Goal: Information Seeking & Learning: Learn about a topic

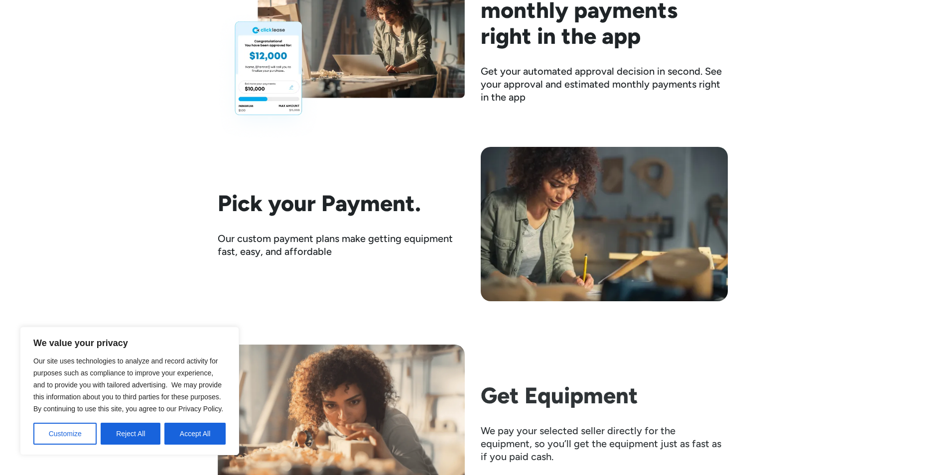
scroll to position [1743, 0]
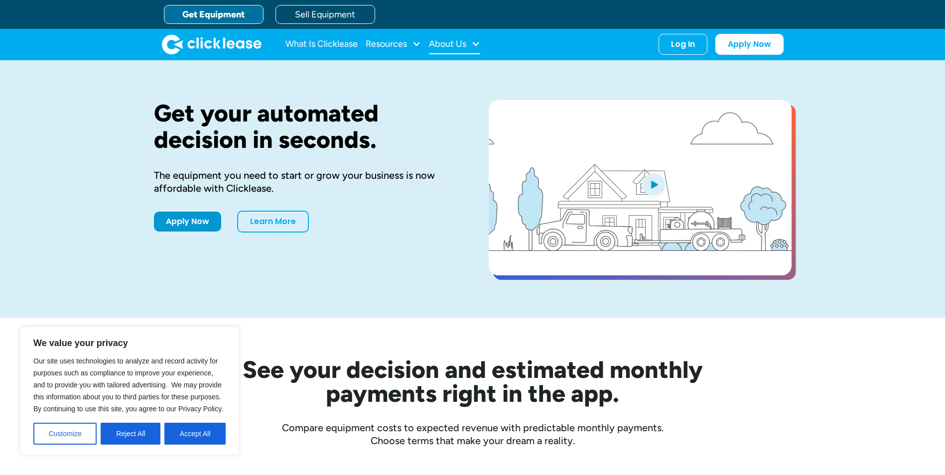
click at [475, 41] on div at bounding box center [475, 43] width 9 height 9
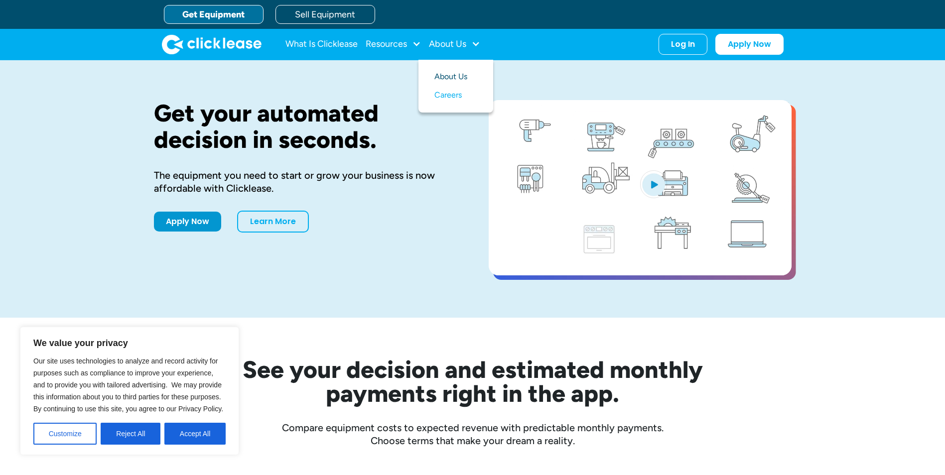
click at [455, 75] on link "About Us" at bounding box center [455, 77] width 43 height 18
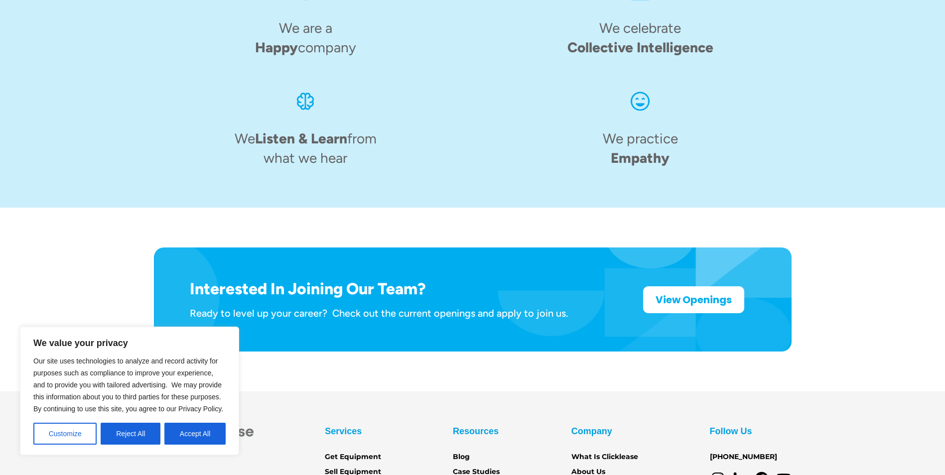
scroll to position [1528, 0]
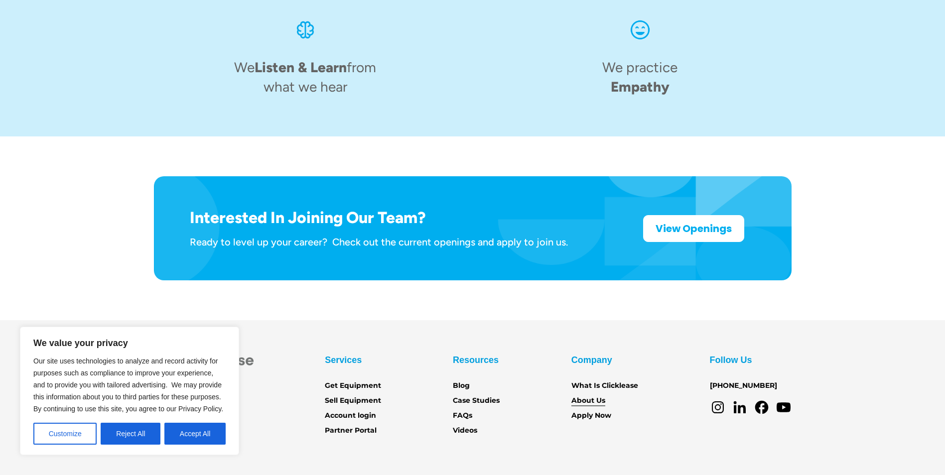
click at [596, 395] on link "About Us" at bounding box center [588, 400] width 34 height 11
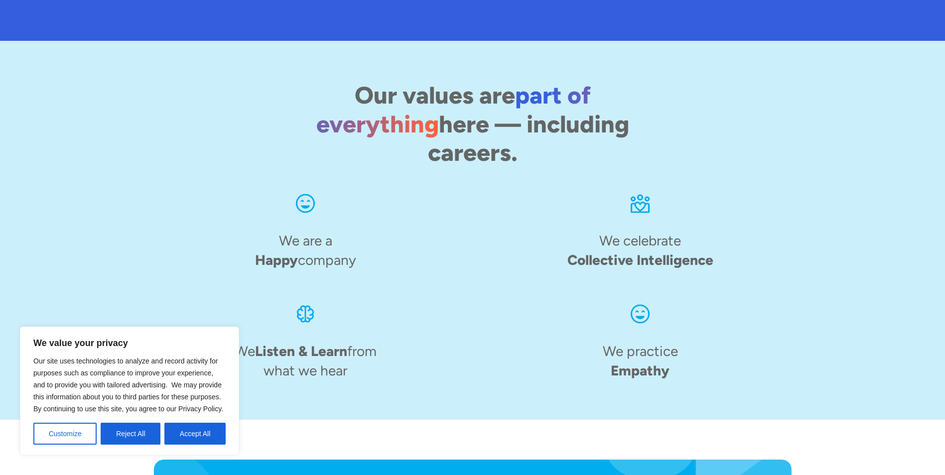
scroll to position [1528, 0]
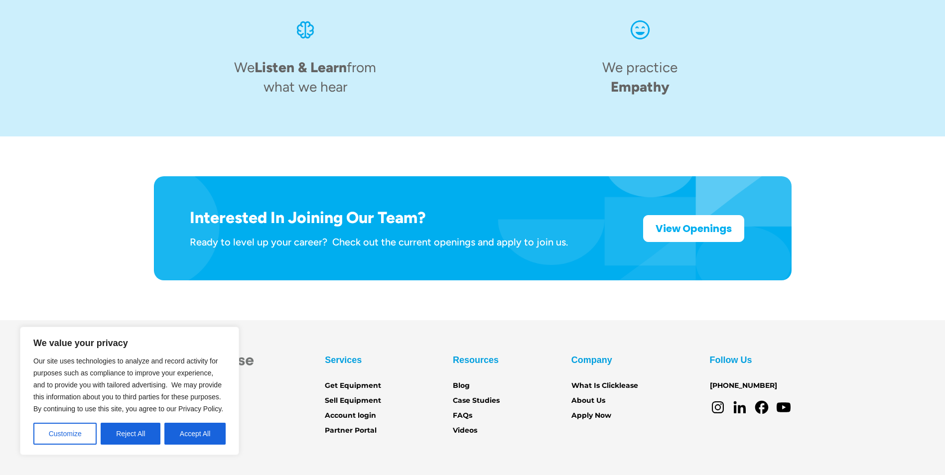
click at [287, 320] on section "Services Get Equipment Sell Equipment Account login Partner Portal Resources Bl…" at bounding box center [472, 418] width 945 height 197
click at [466, 410] on link "FAQs" at bounding box center [462, 415] width 19 height 11
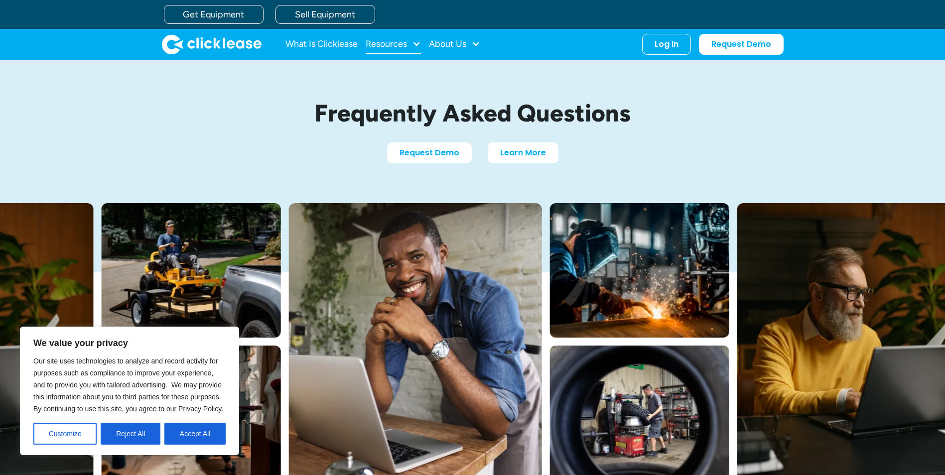
click at [420, 39] on div at bounding box center [416, 43] width 9 height 9
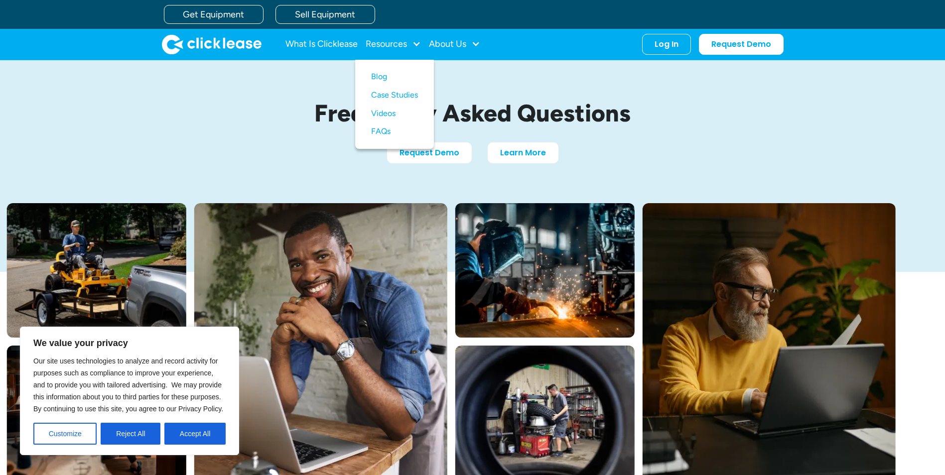
click at [658, 150] on div "Request Demo Learn More" at bounding box center [473, 152] width 468 height 21
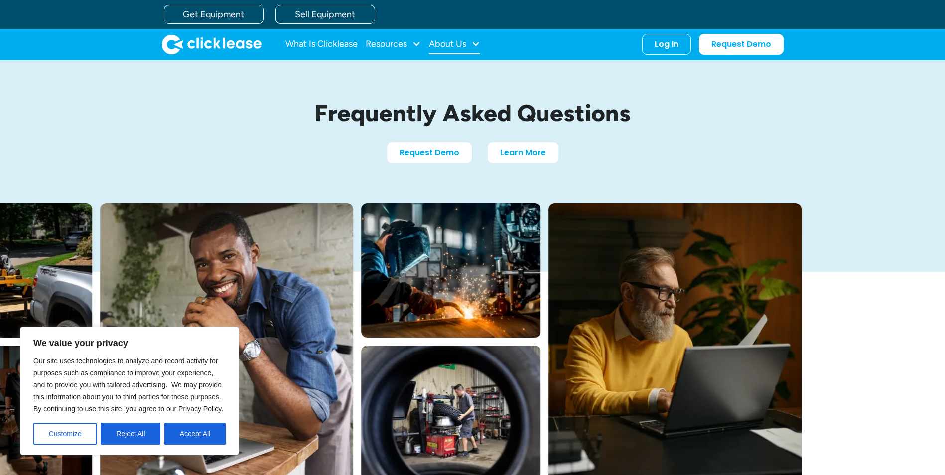
click at [480, 43] on div at bounding box center [475, 43] width 9 height 9
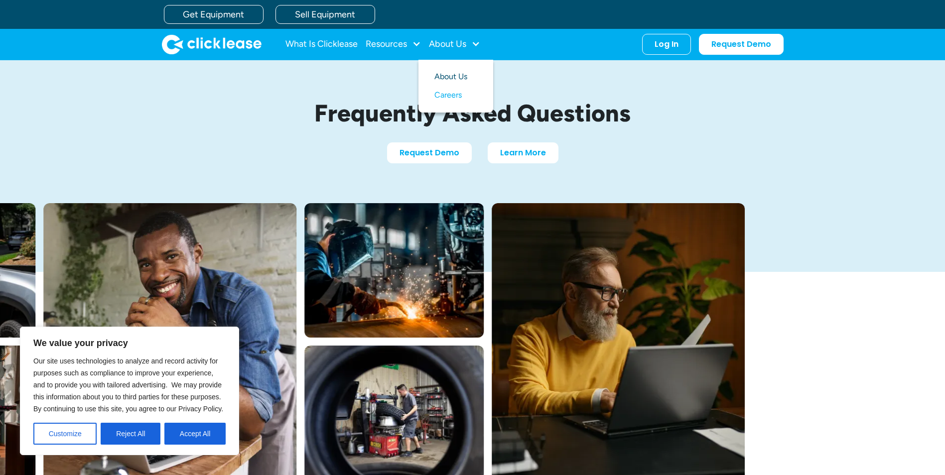
click at [460, 75] on link "About Us" at bounding box center [455, 77] width 43 height 18
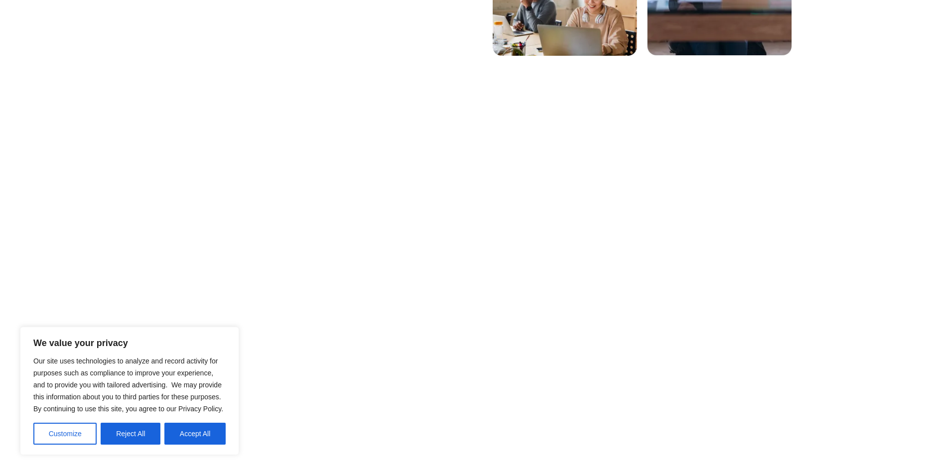
scroll to position [448, 0]
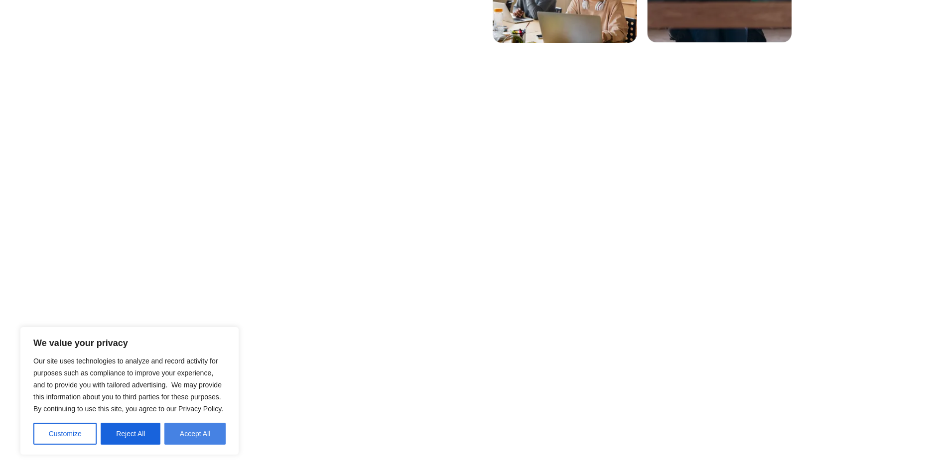
click at [188, 435] on button "Accept All" at bounding box center [194, 434] width 61 height 22
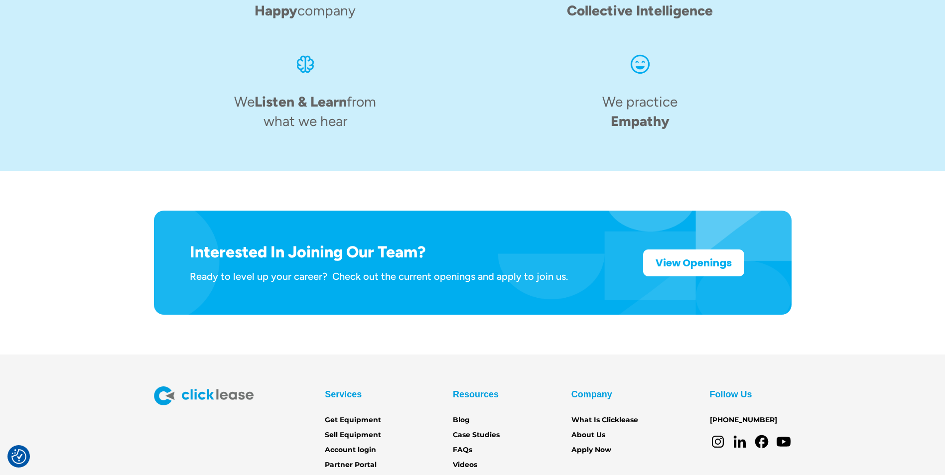
scroll to position [1528, 0]
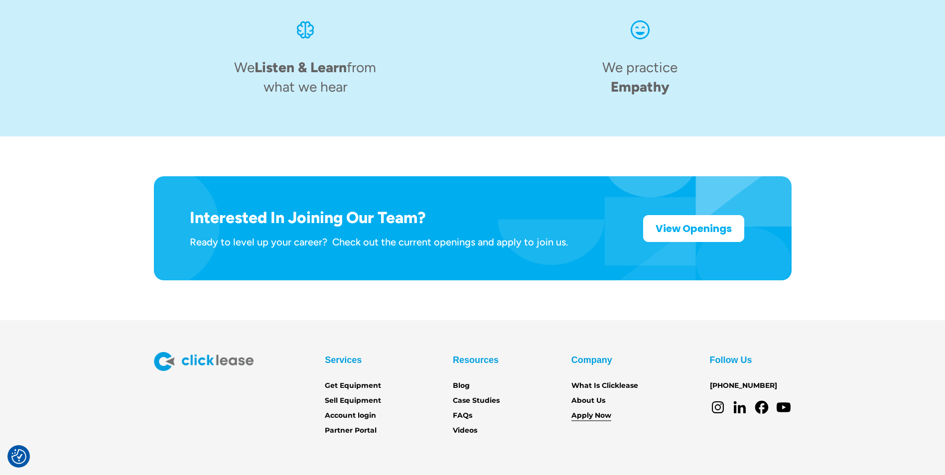
click at [593, 410] on link "Apply Now" at bounding box center [591, 415] width 40 height 11
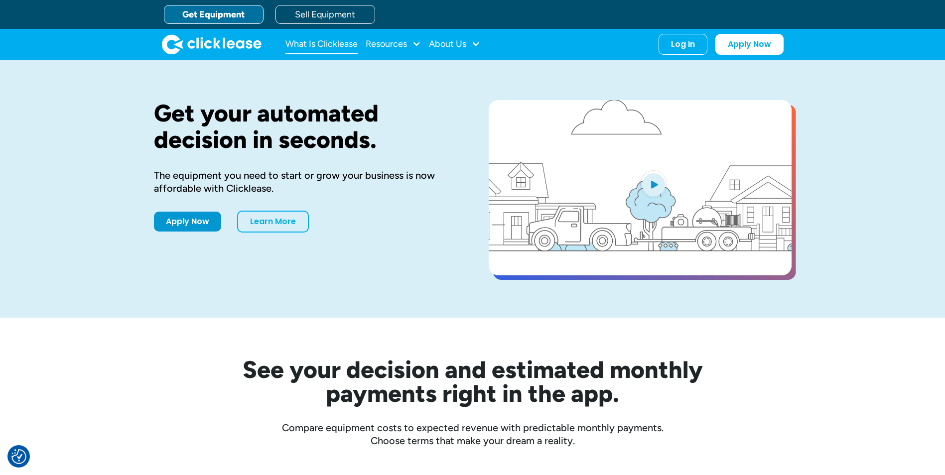
click at [336, 47] on link "What Is Clicklease" at bounding box center [321, 44] width 72 height 20
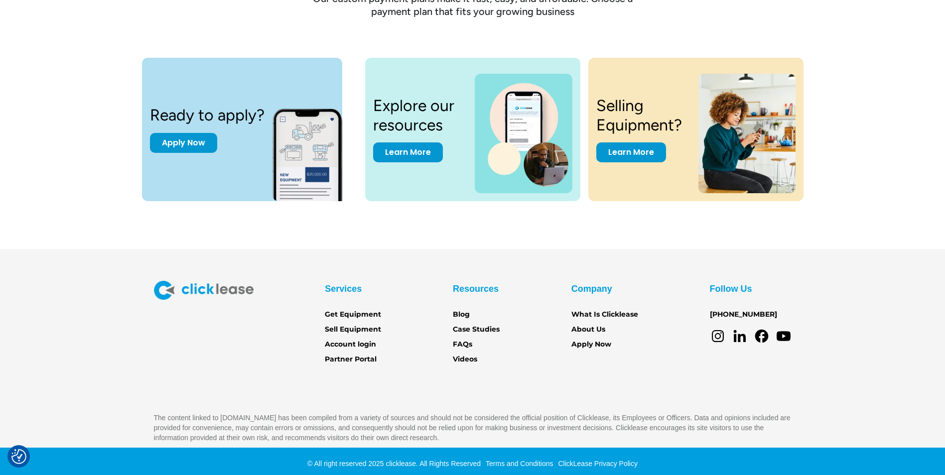
scroll to position [1359, 0]
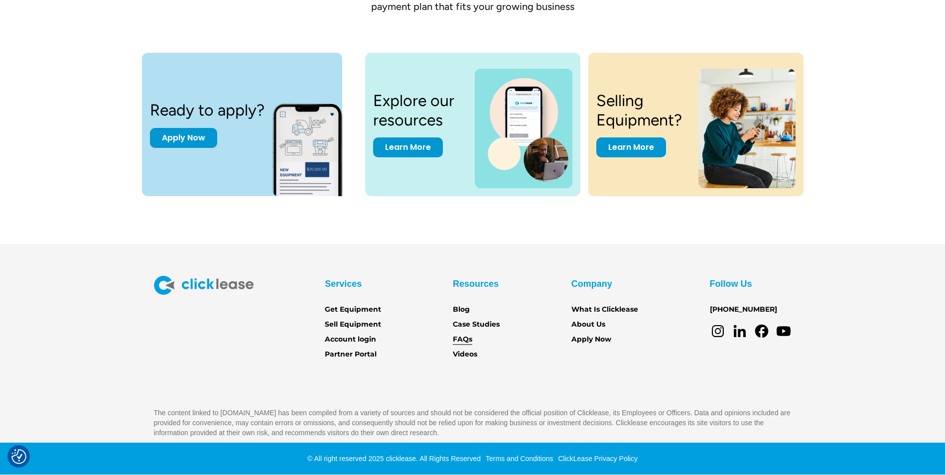
click at [465, 338] on link "FAQs" at bounding box center [462, 339] width 19 height 11
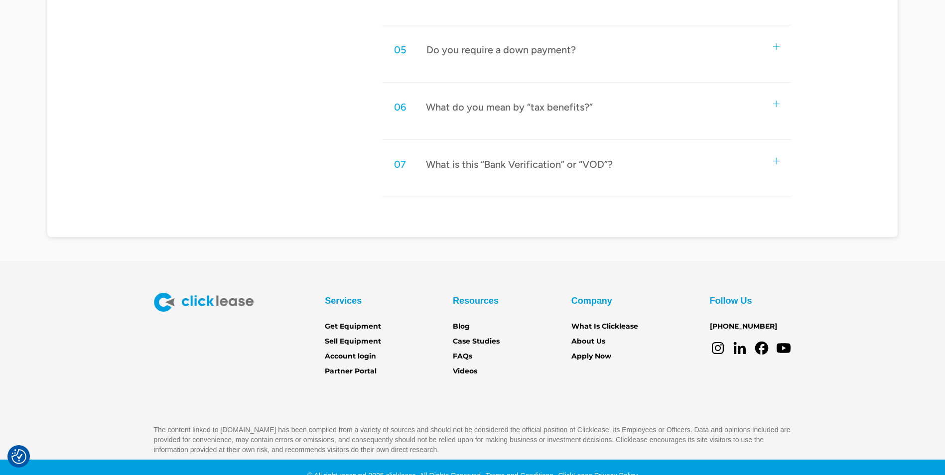
scroll to position [747, 0]
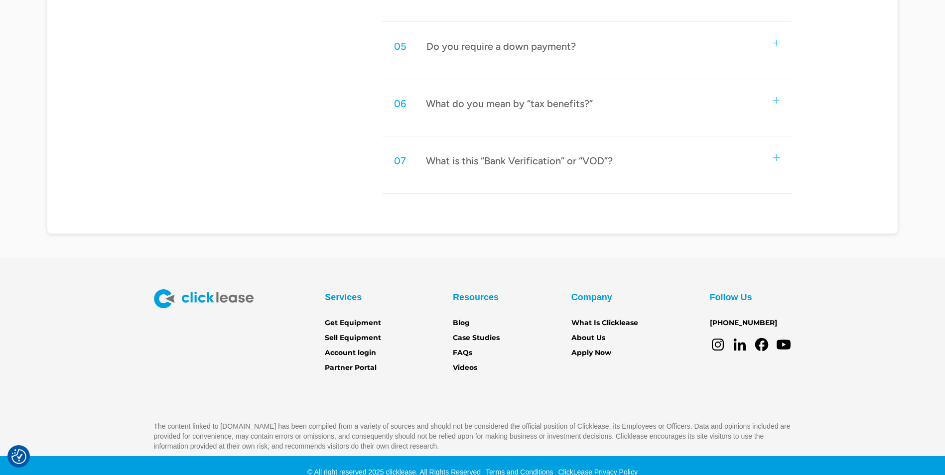
click at [520, 158] on div "What is this “Bank Verification” or “VOD”?" at bounding box center [519, 160] width 187 height 13
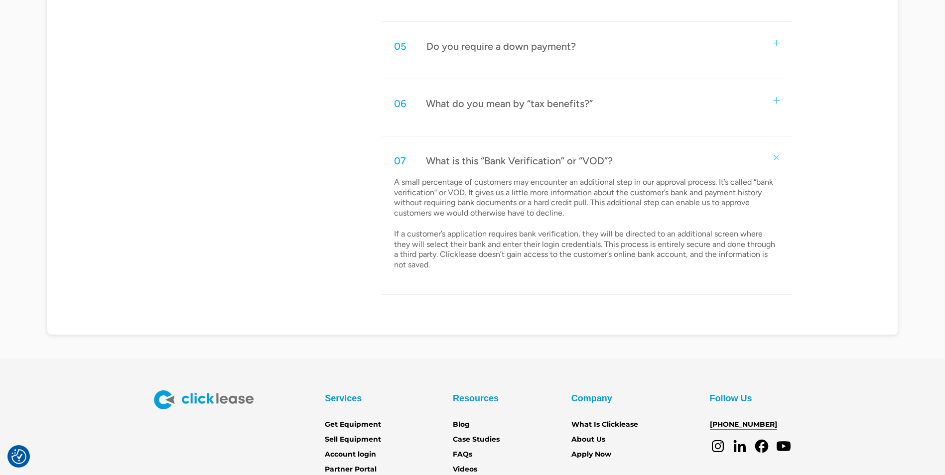
click at [720, 423] on link "[PHONE_NUMBER]" at bounding box center [743, 424] width 67 height 11
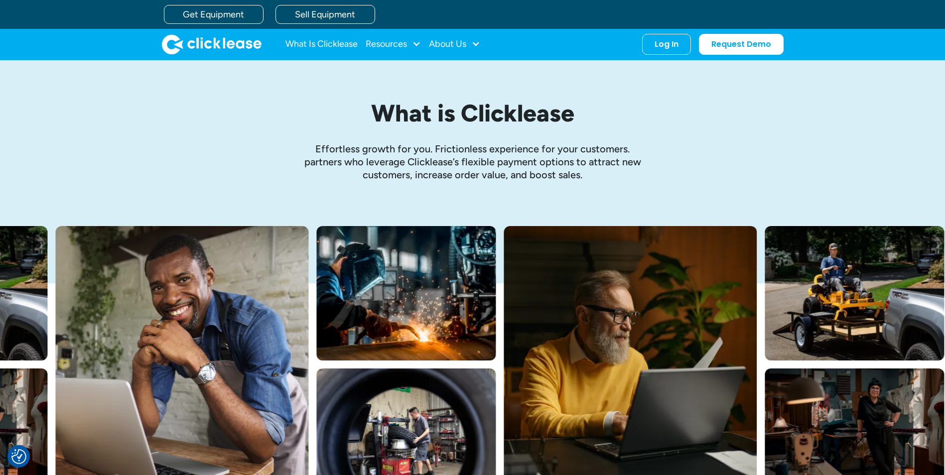
click at [213, 44] on img "home" at bounding box center [212, 44] width 100 height 20
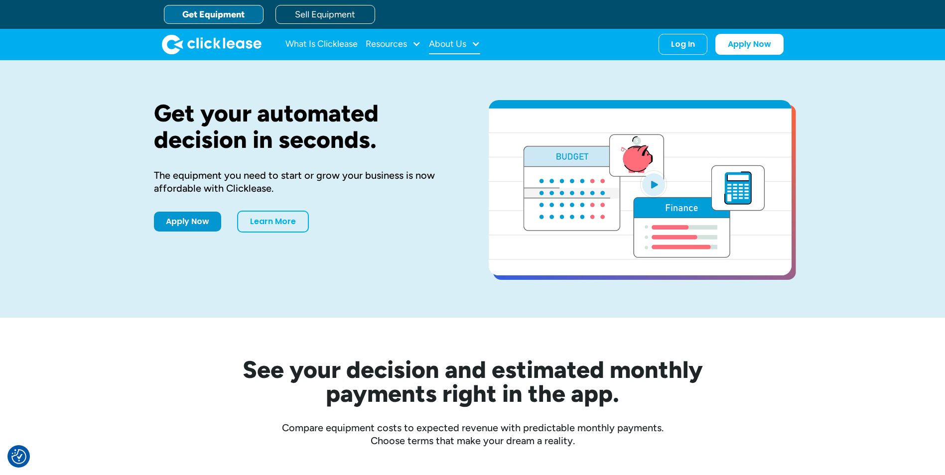
click at [477, 35] on div "About Us" at bounding box center [454, 44] width 51 height 20
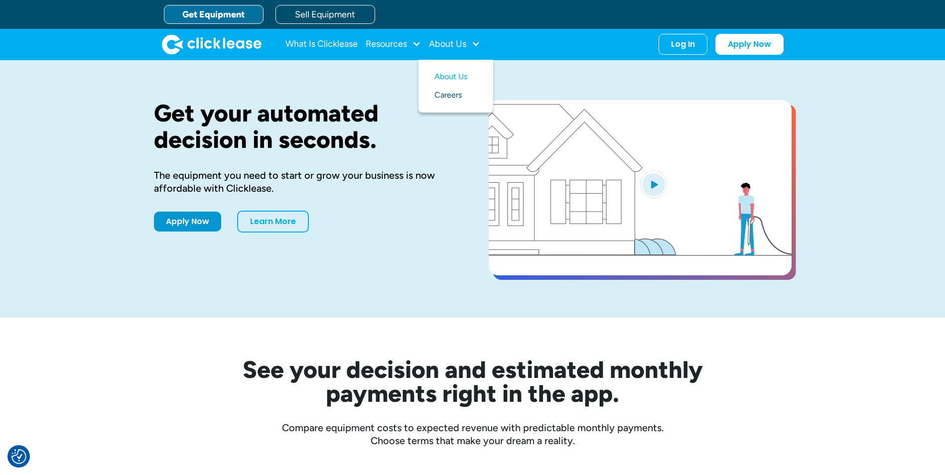
click at [444, 93] on link "Careers" at bounding box center [455, 95] width 43 height 18
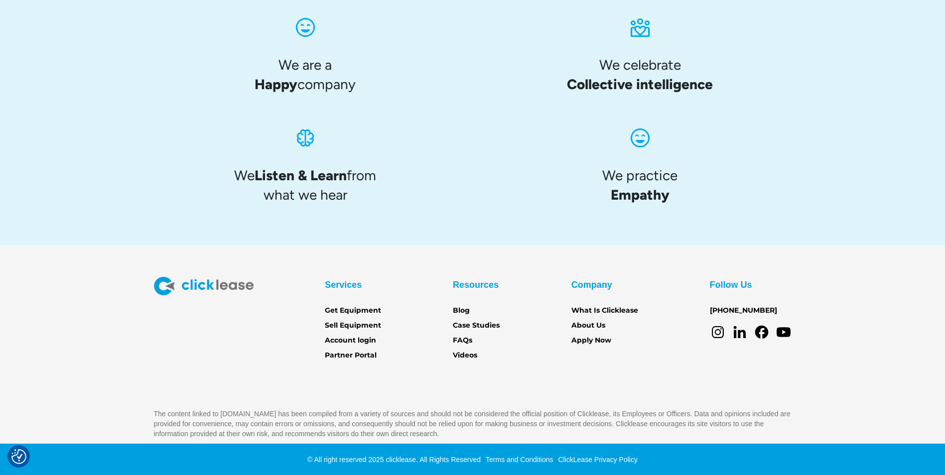
scroll to position [953, 0]
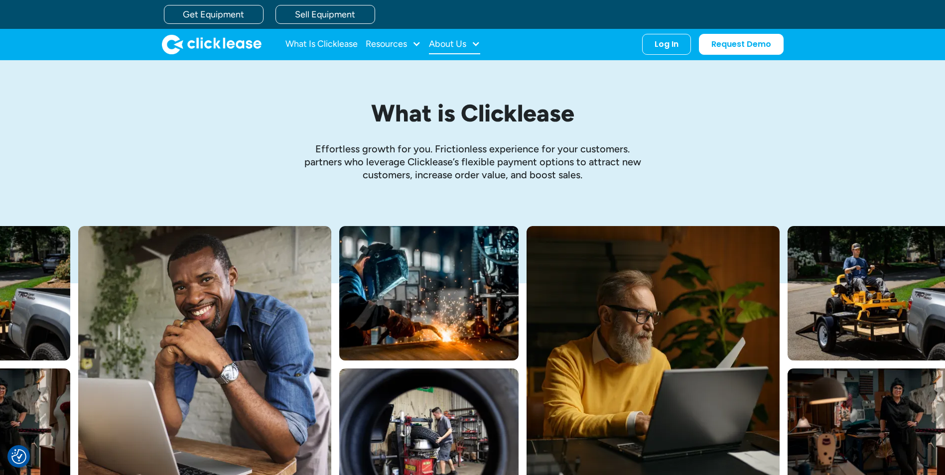
click at [472, 43] on div at bounding box center [475, 43] width 9 height 9
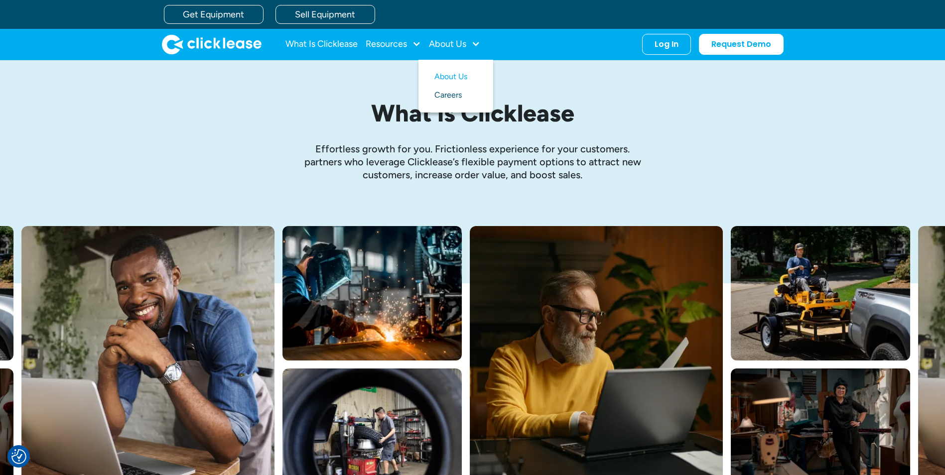
click at [454, 96] on link "Careers" at bounding box center [455, 95] width 43 height 18
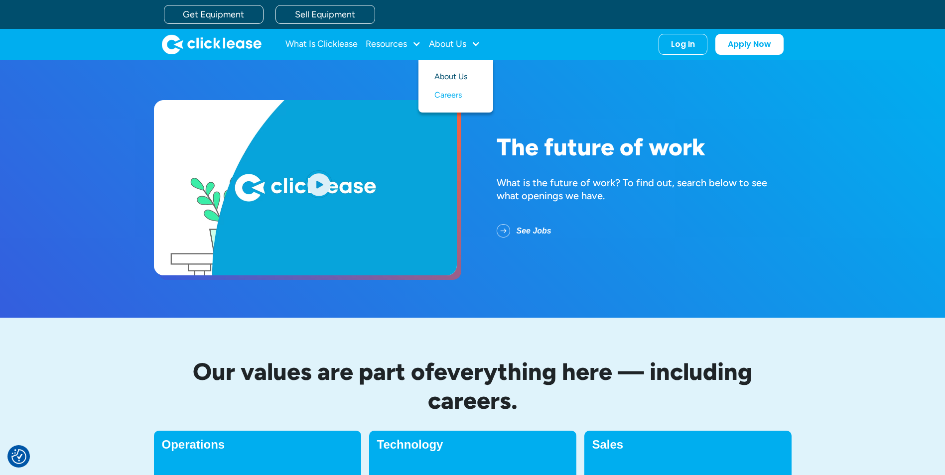
click at [451, 77] on link "About Us" at bounding box center [455, 77] width 43 height 18
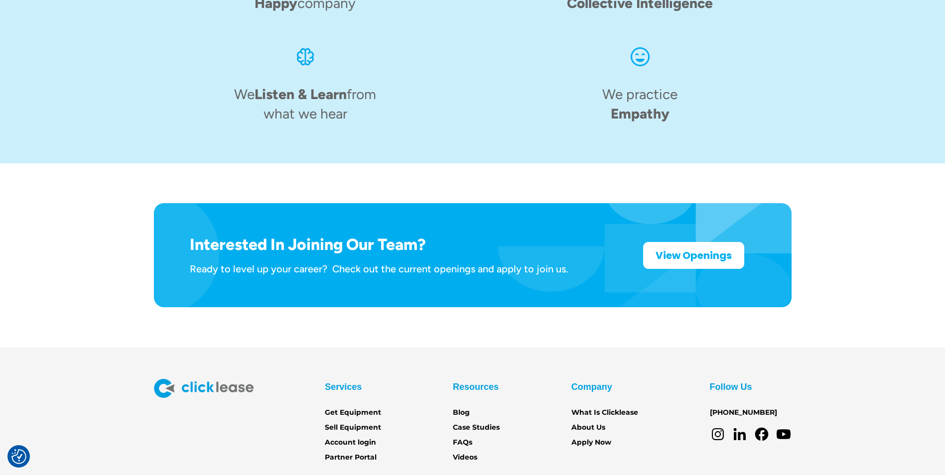
scroll to position [1528, 0]
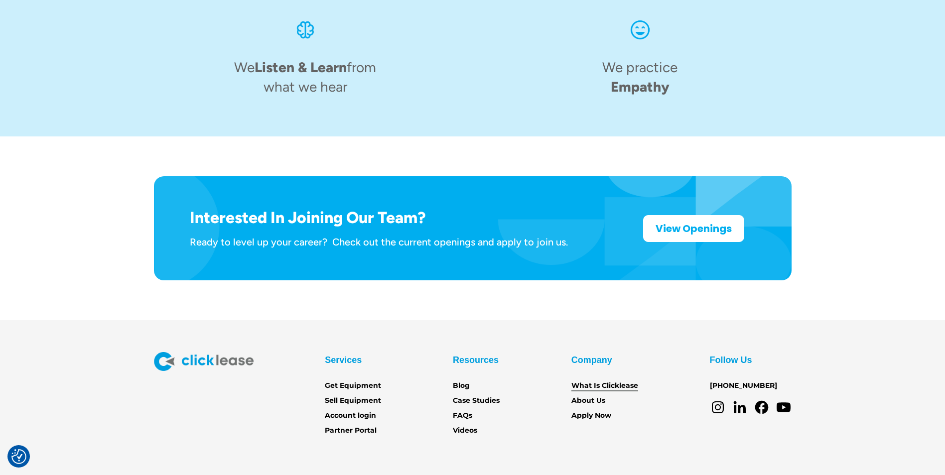
click at [626, 380] on link "What Is Clicklease" at bounding box center [604, 385] width 67 height 11
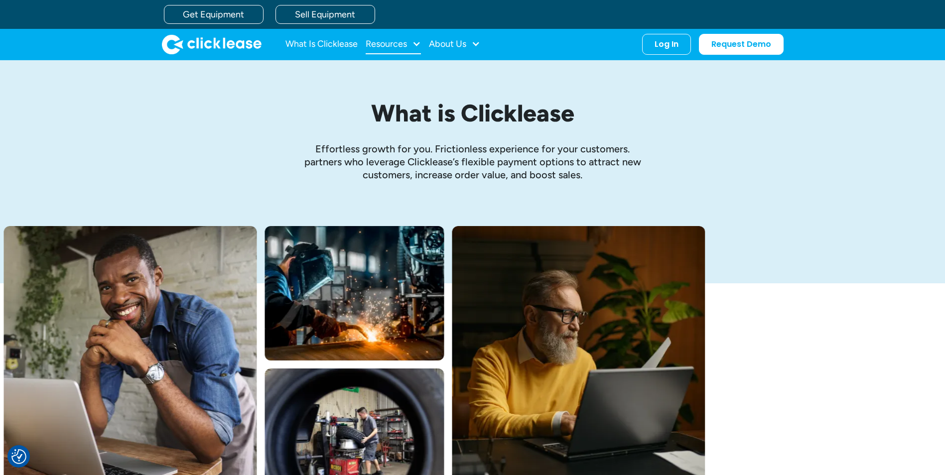
click at [411, 40] on div "Resources" at bounding box center [392, 44] width 55 height 20
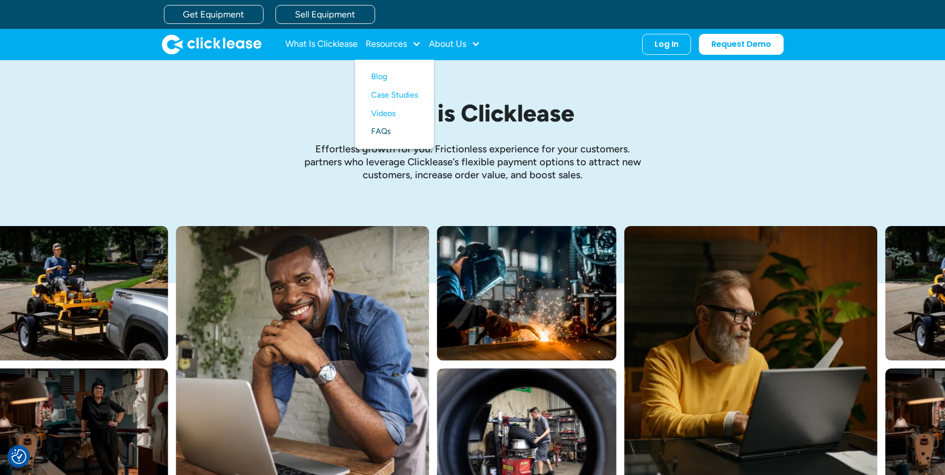
click at [385, 130] on link "FAQs" at bounding box center [394, 131] width 47 height 18
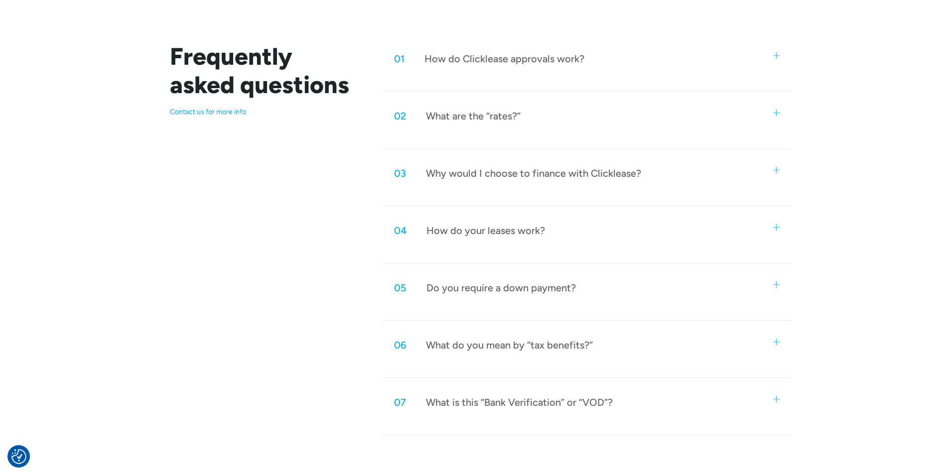
scroll to position [498, 0]
click at [776, 284] on img at bounding box center [776, 284] width 6 height 6
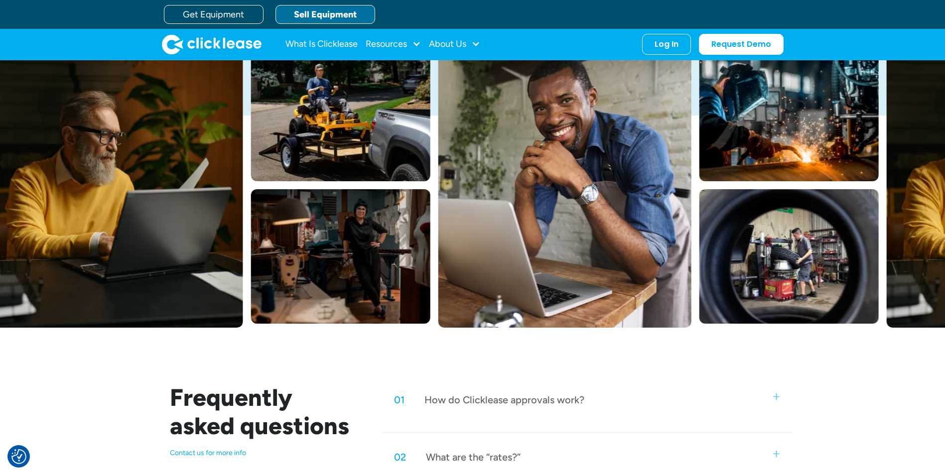
scroll to position [149, 0]
